Goal: Navigation & Orientation: Understand site structure

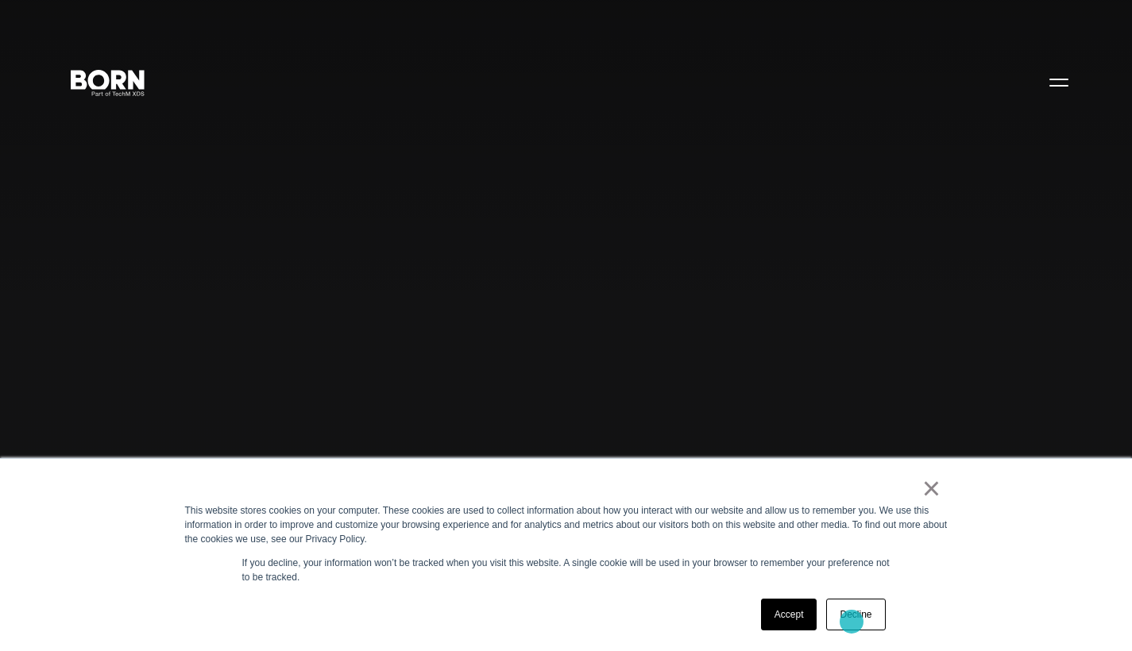
click at [851, 622] on link "Decline" at bounding box center [855, 615] width 59 height 32
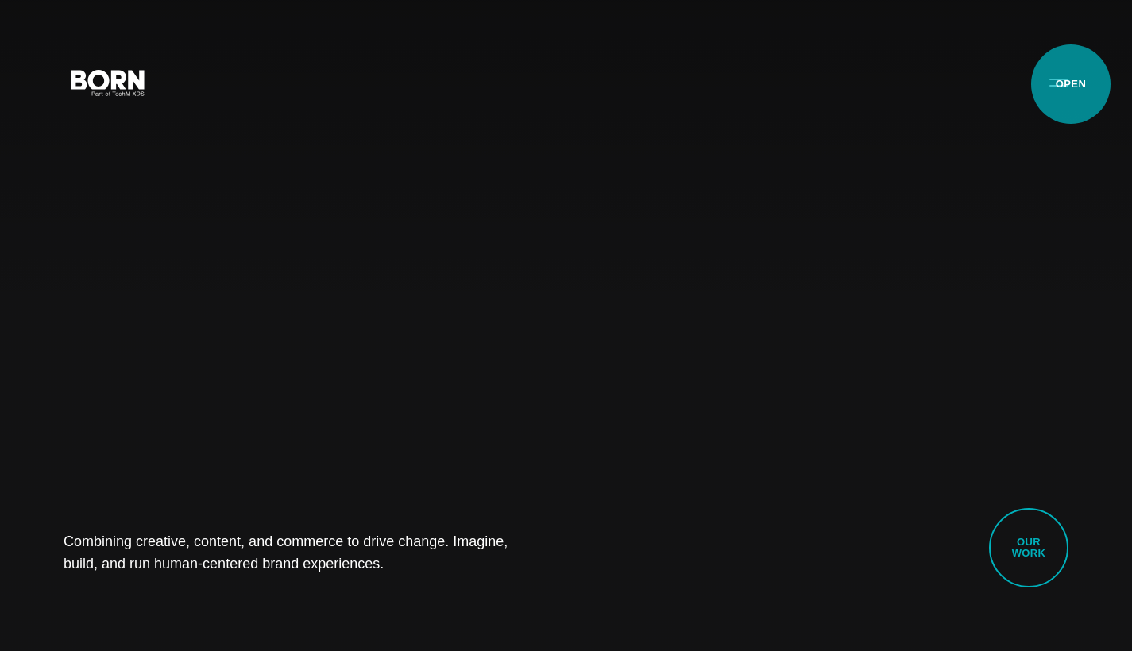
click at [1070, 84] on button "Primary Menu" at bounding box center [1058, 81] width 38 height 33
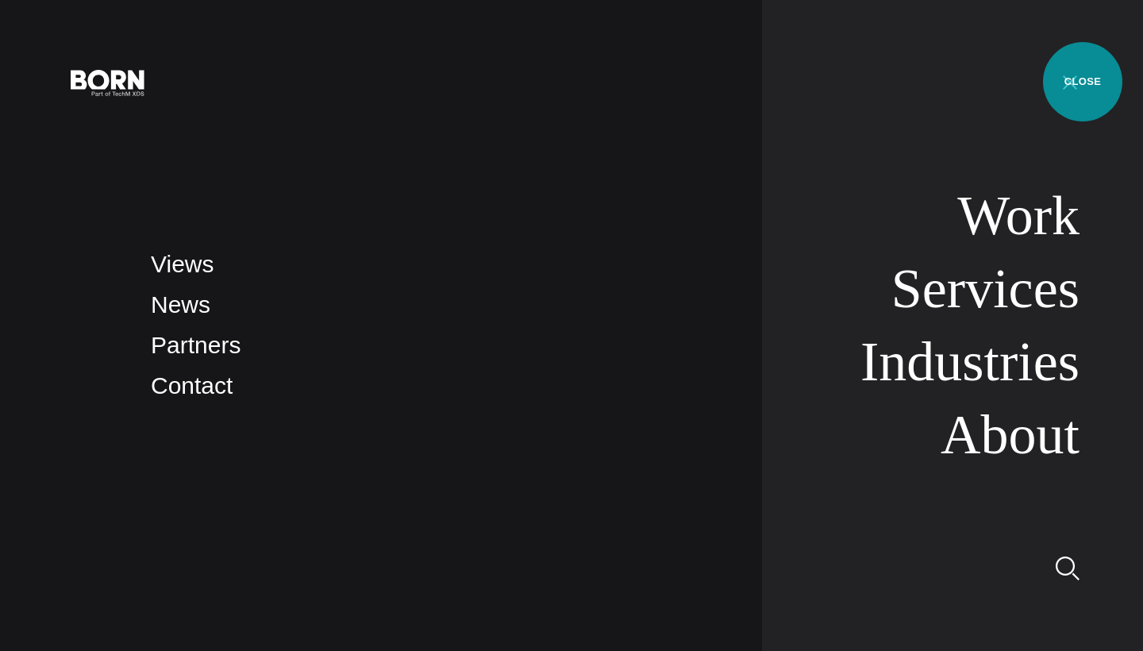
click at [1083, 82] on button "Primary Menu" at bounding box center [1070, 81] width 38 height 33
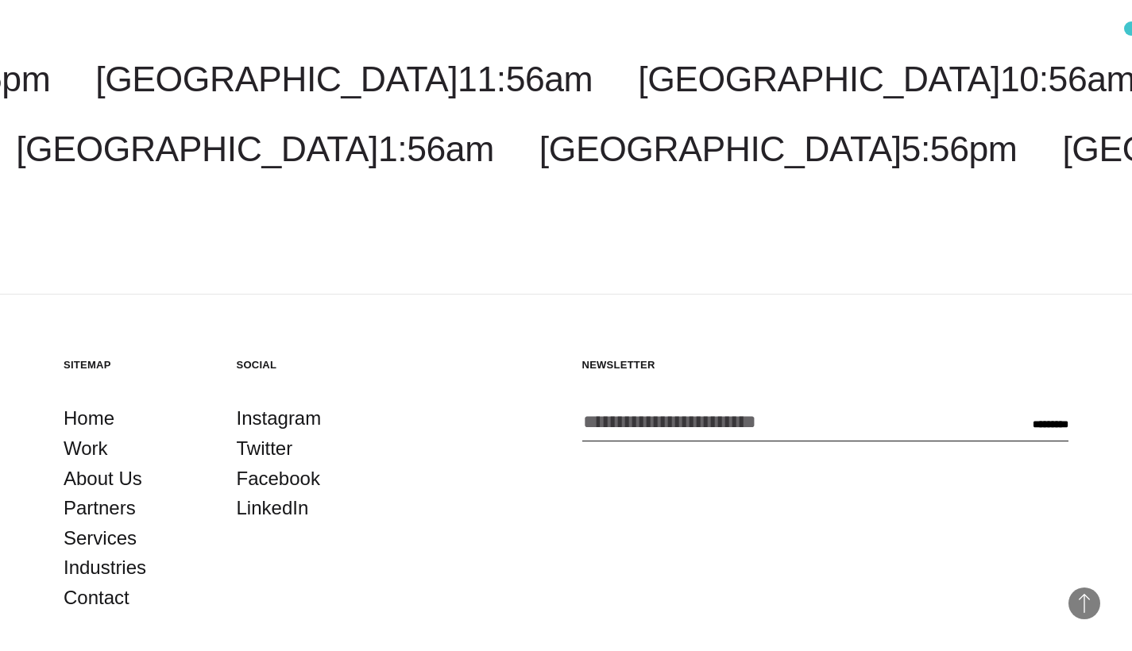
scroll to position [4592, 0]
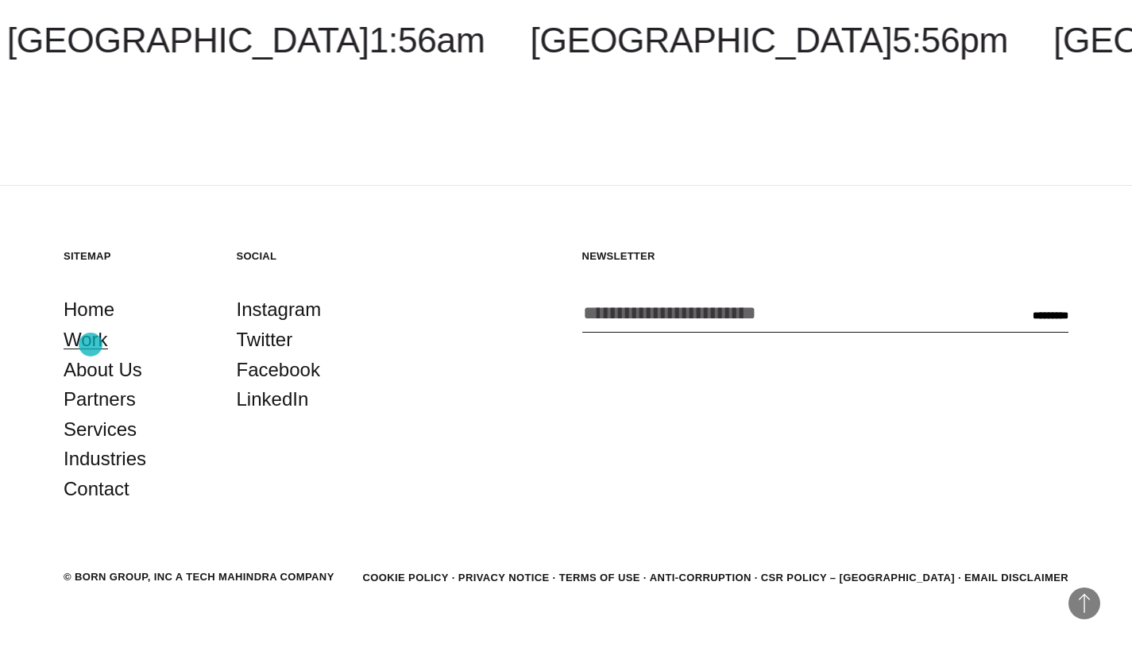
click at [91, 345] on link "Work" at bounding box center [86, 340] width 44 height 30
click at [97, 382] on link "About Us" at bounding box center [103, 370] width 79 height 30
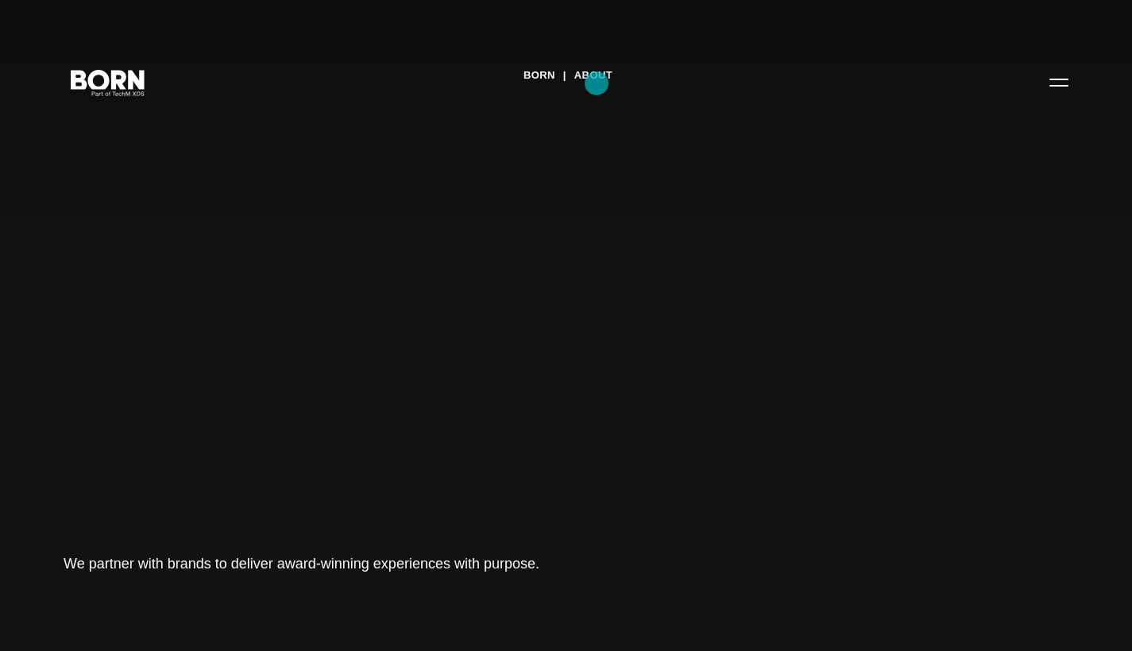
click at [596, 83] on link "About" at bounding box center [593, 76] width 38 height 24
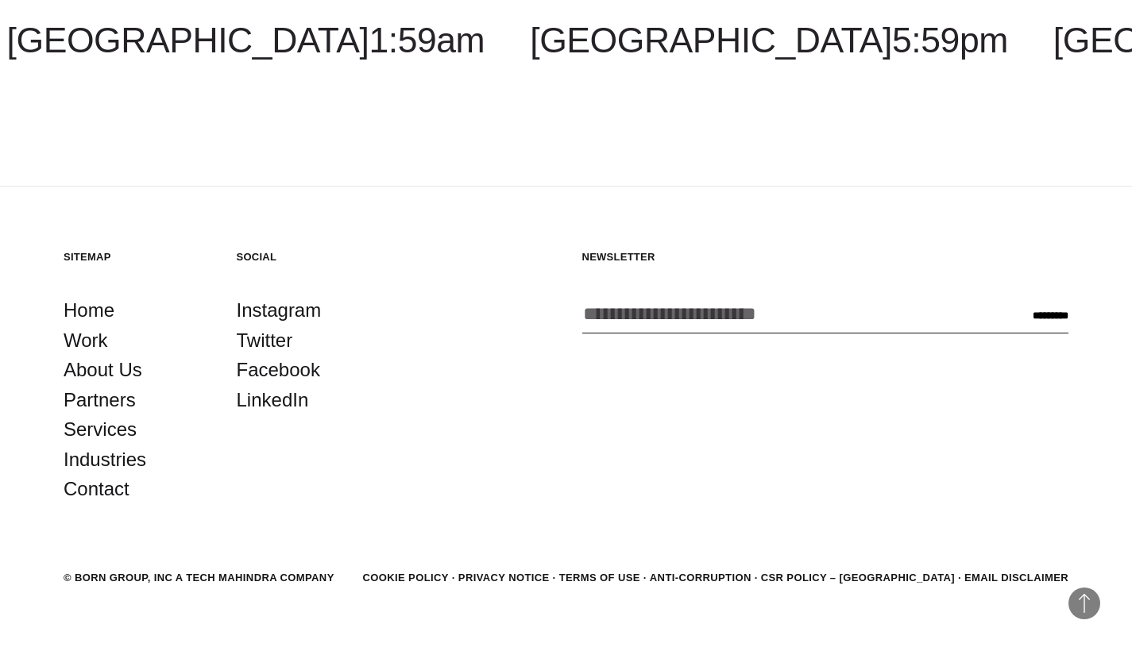
scroll to position [5538, 0]
